Goal: Find contact information

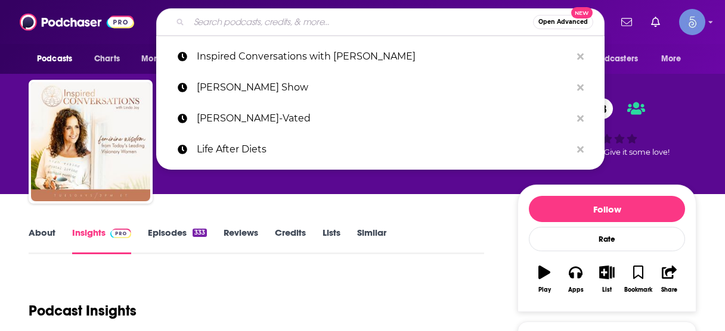
scroll to position [143, 0]
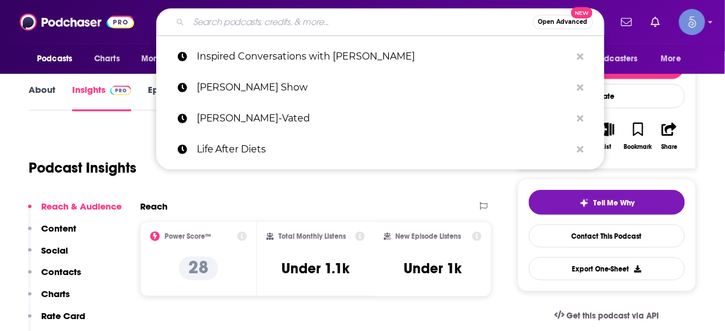
type input "The Smartest Doctor in the Room"
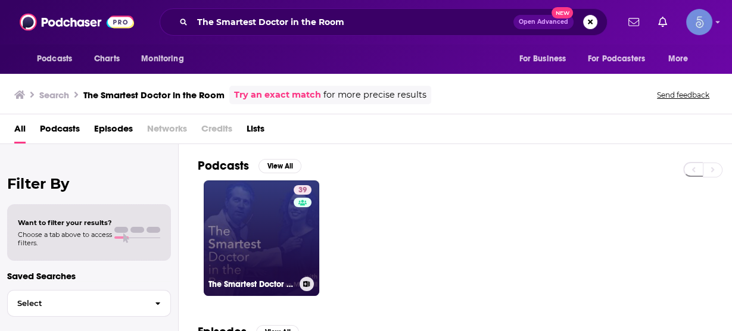
click at [248, 221] on link "39 The Smartest Doctor in the Room" at bounding box center [262, 239] width 116 height 116
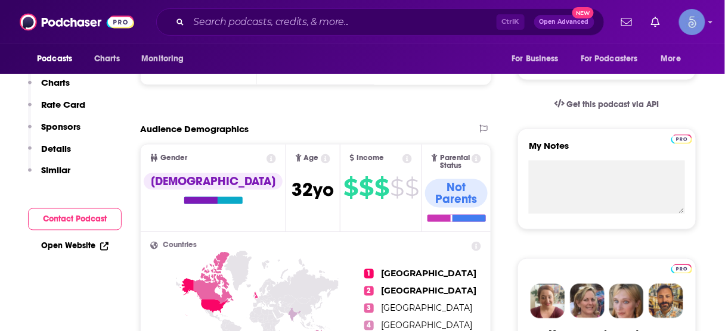
scroll to position [429, 0]
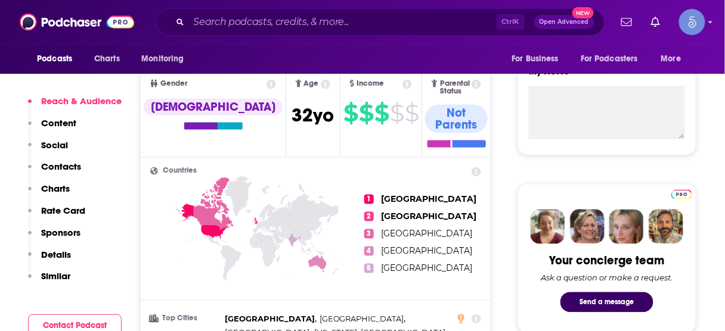
click at [66, 164] on p "Contacts" at bounding box center [61, 166] width 40 height 11
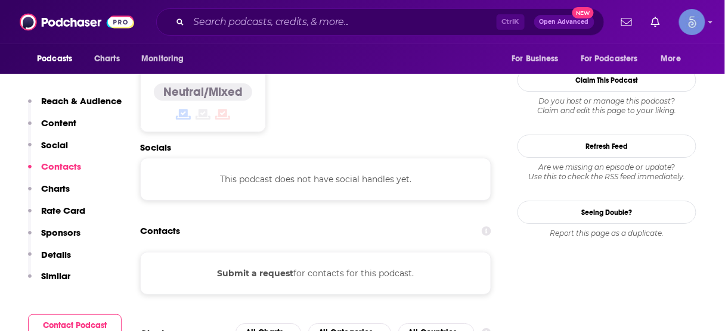
scroll to position [950, 0]
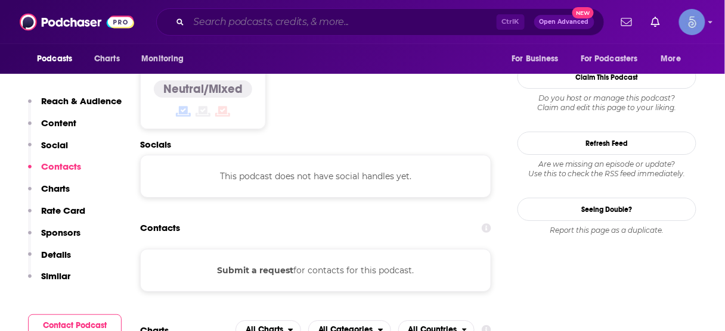
click at [300, 29] on input "Search podcasts, credits, & more..." at bounding box center [343, 22] width 308 height 19
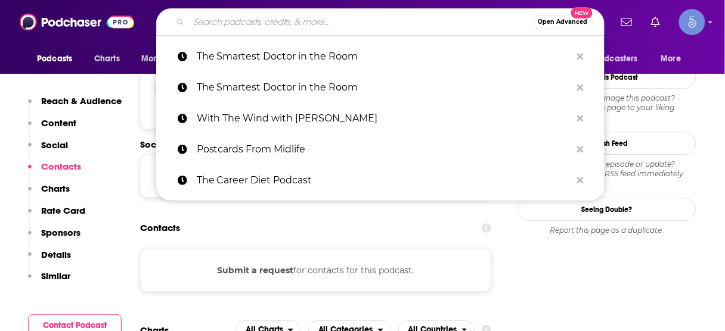
paste input "Inspired Conversations with [PERSON_NAME]"
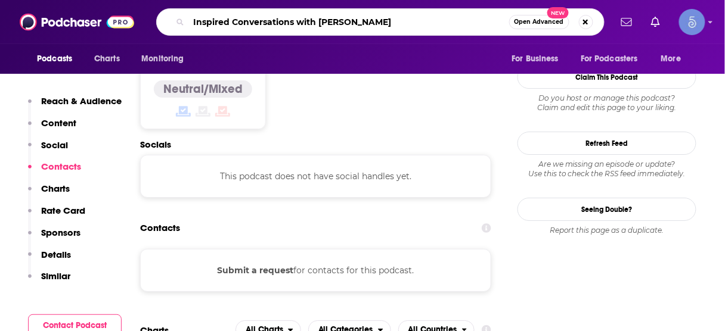
type input "Inspired Conversations with [PERSON_NAME]"
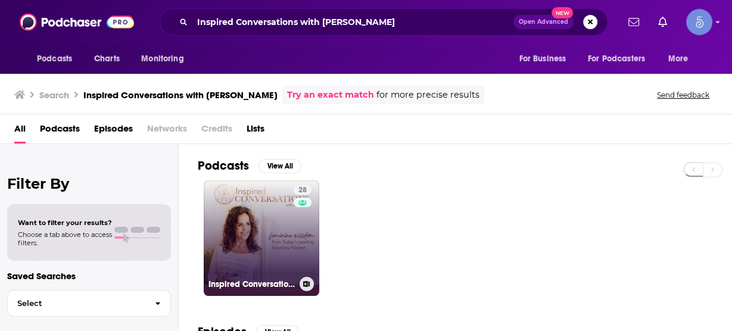
click at [274, 238] on link "28 Inspired Conversations with [PERSON_NAME]" at bounding box center [262, 239] width 116 height 116
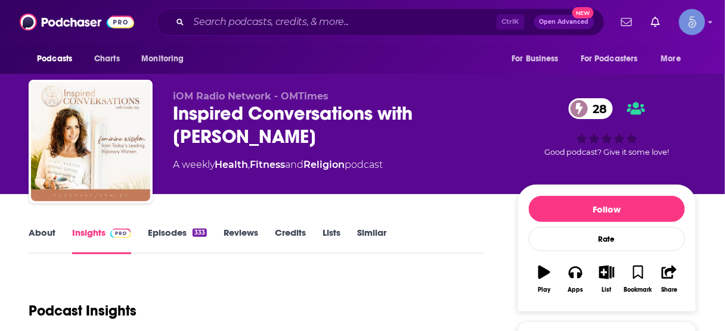
scroll to position [95, 0]
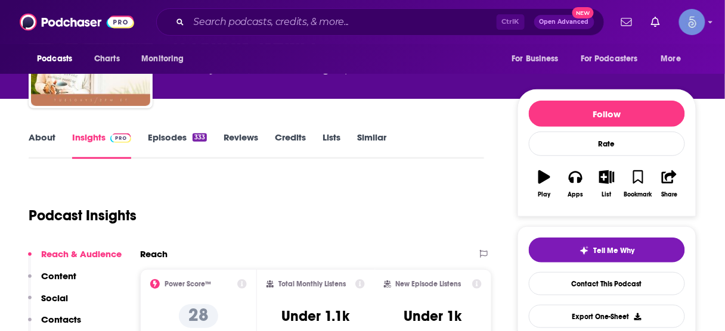
click at [70, 319] on p "Contacts" at bounding box center [61, 319] width 40 height 11
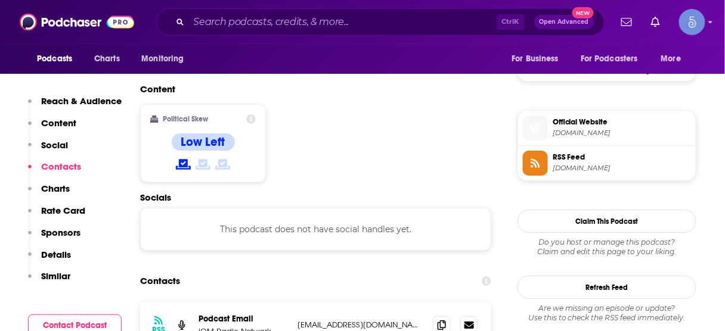
scroll to position [964, 0]
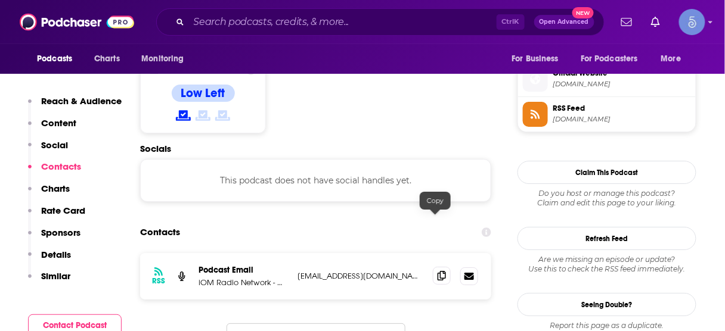
click at [437, 271] on icon at bounding box center [441, 276] width 8 height 10
drag, startPoint x: 429, startPoint y: 20, endPoint x: 423, endPoint y: 22, distance: 6.4
click at [428, 21] on input "Search podcasts, credits, & more..." at bounding box center [343, 22] width 308 height 19
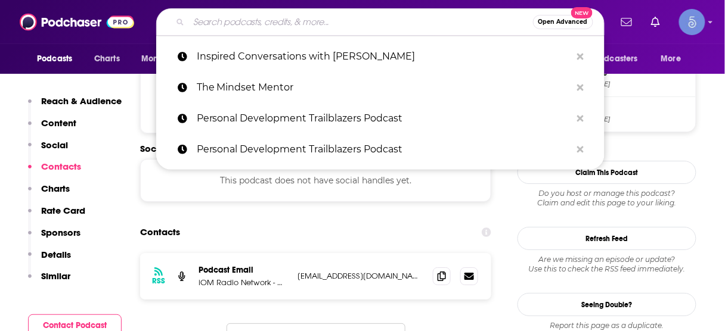
paste input "[PERSON_NAME] Podcast"
type input "[PERSON_NAME] Podcast"
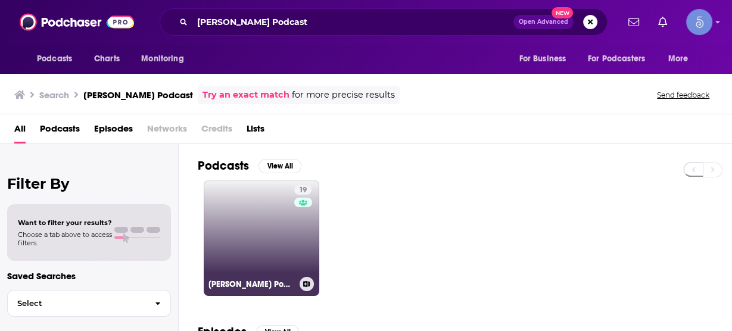
click at [305, 223] on div "19" at bounding box center [304, 231] width 20 height 92
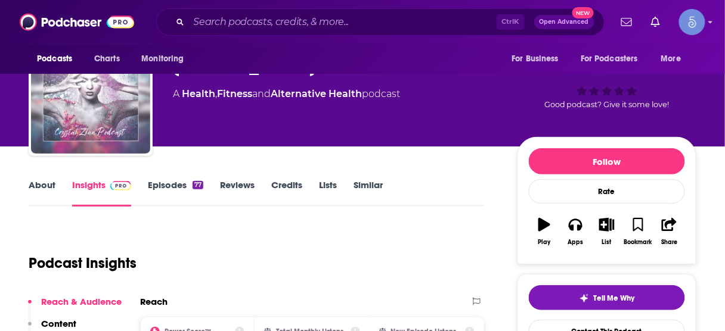
scroll to position [95, 0]
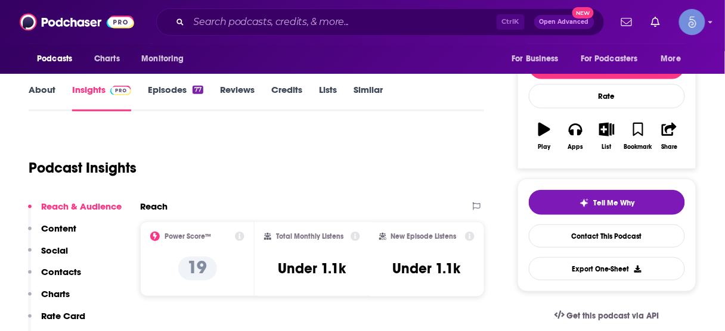
click at [68, 271] on p "Contacts" at bounding box center [61, 271] width 40 height 11
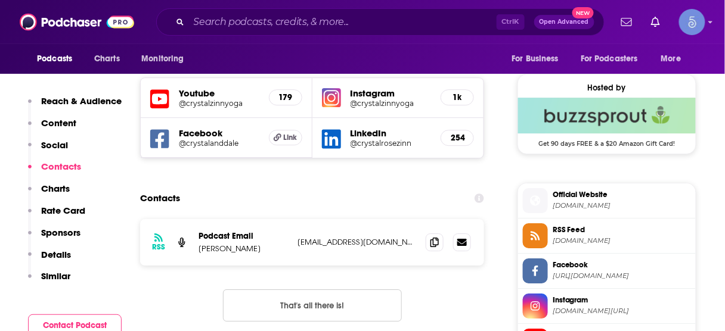
scroll to position [862, 0]
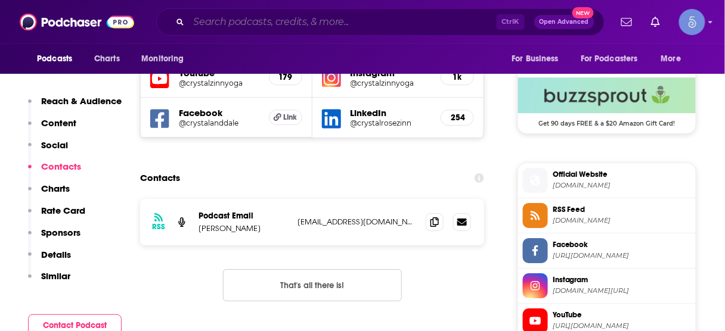
drag, startPoint x: 414, startPoint y: 20, endPoint x: 406, endPoint y: 21, distance: 7.8
click at [414, 21] on input "Search podcasts, credits, & more..." at bounding box center [343, 22] width 308 height 19
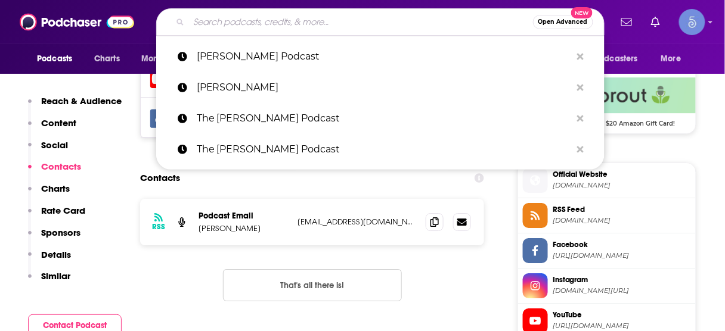
paste input "Intuitive Awakening"
type input "Intuitive Awakening"
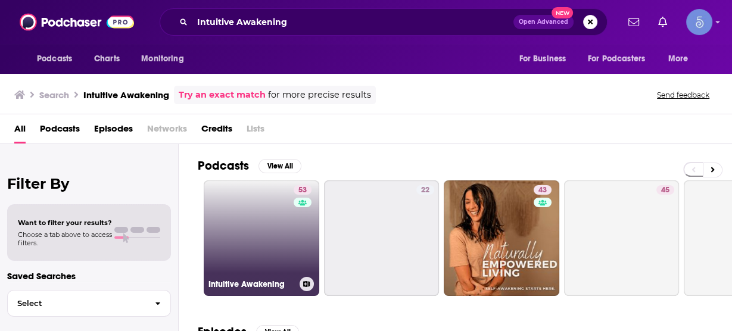
click at [272, 229] on link "53 Intuitive Awakening" at bounding box center [262, 239] width 116 height 116
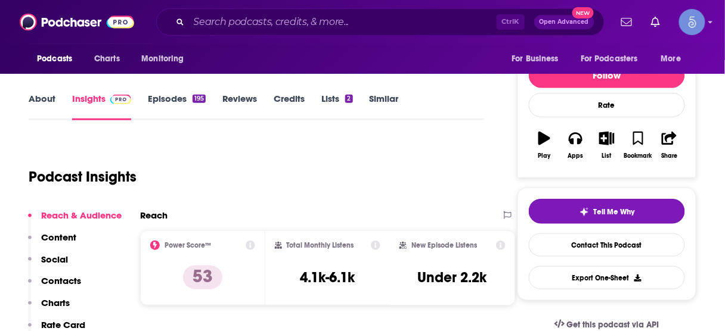
scroll to position [143, 0]
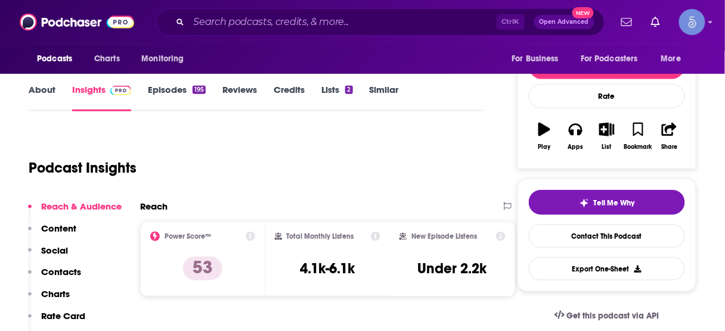
click at [74, 270] on p "Contacts" at bounding box center [61, 271] width 40 height 11
click at [59, 273] on p "Contacts" at bounding box center [61, 271] width 40 height 11
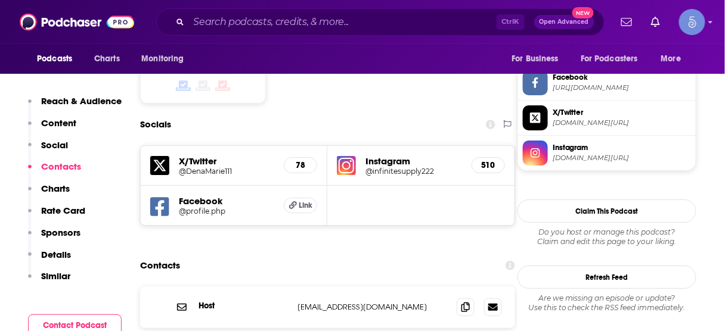
scroll to position [1021, 0]
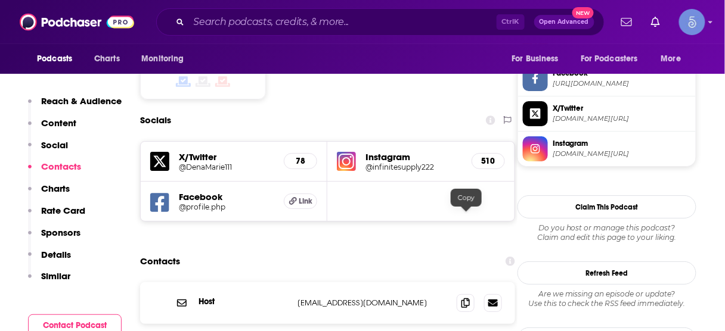
drag, startPoint x: 466, startPoint y: 218, endPoint x: 305, endPoint y: 59, distance: 226.3
click at [466, 299] on icon at bounding box center [465, 304] width 8 height 10
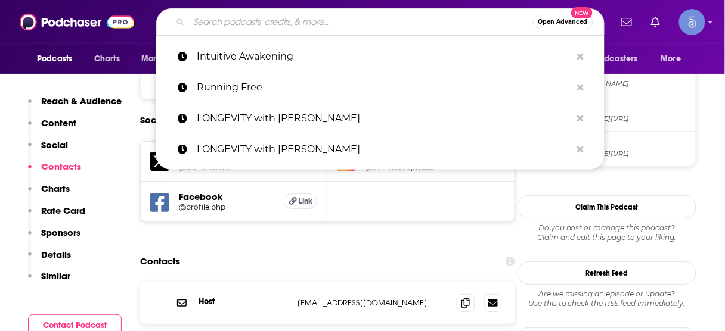
click at [386, 21] on input "Search podcasts, credits, & more..." at bounding box center [361, 22] width 344 height 19
paste input "Energy Work: Clear Your Blocks, Activate Your Power, Manifest Your Dream Life"
type input "Energy Work: Clear Your Blocks, Activate Your Power, Manifest Your Dream Life"
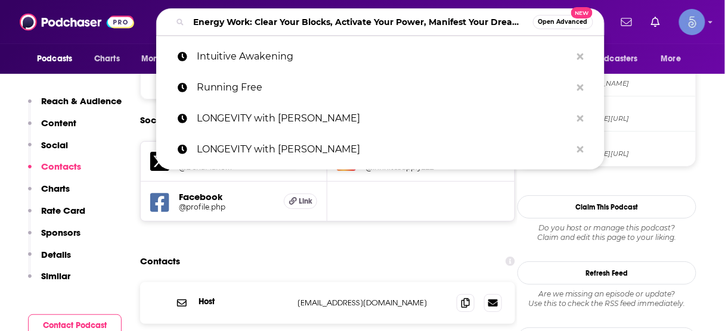
scroll to position [0, 35]
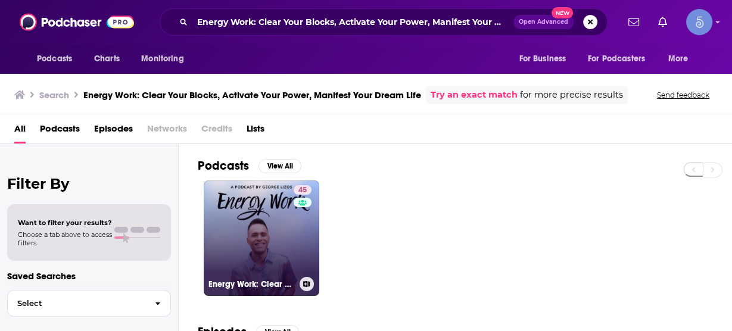
click at [270, 261] on link "45 Energy Work: Clear Your Blocks, Activate Your Power, Manifest Your Dream Life" at bounding box center [262, 239] width 116 height 116
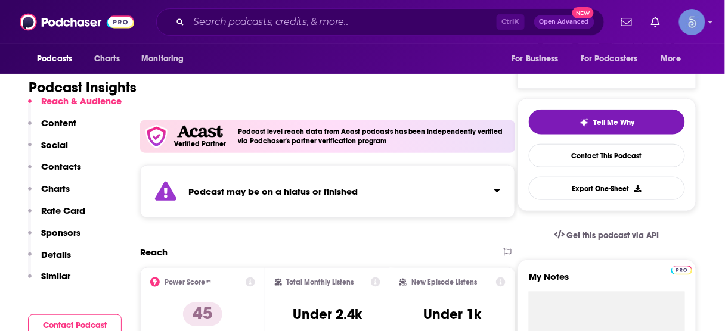
scroll to position [286, 0]
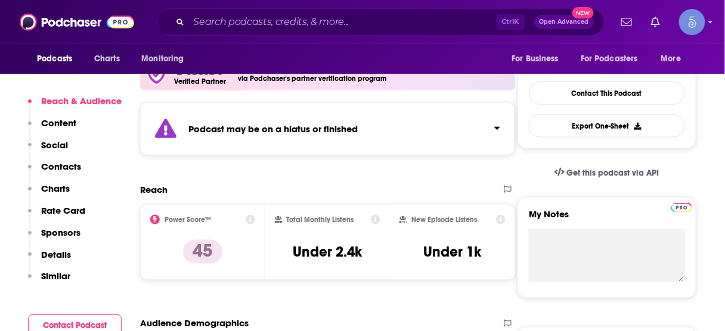
click at [68, 164] on p "Contacts" at bounding box center [61, 166] width 40 height 11
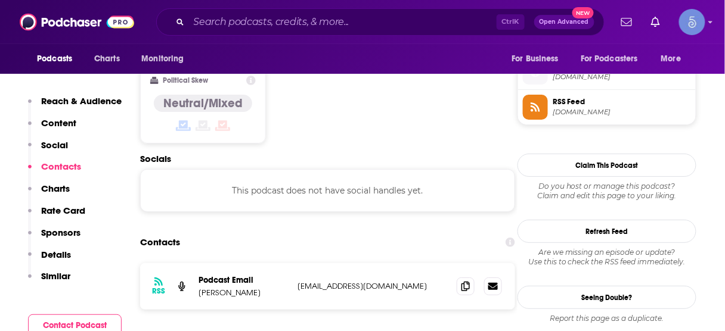
scroll to position [1070, 0]
